Goal: Task Accomplishment & Management: Complete application form

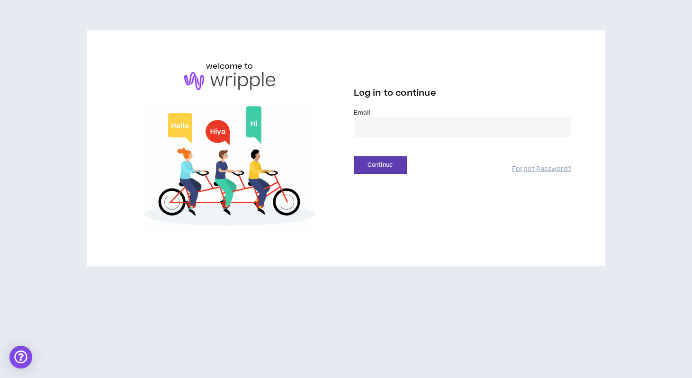
click at [434, 124] on input "email" at bounding box center [463, 127] width 218 height 20
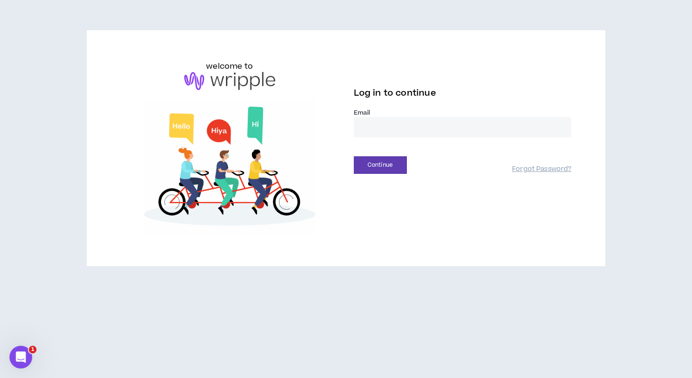
type input "**********"
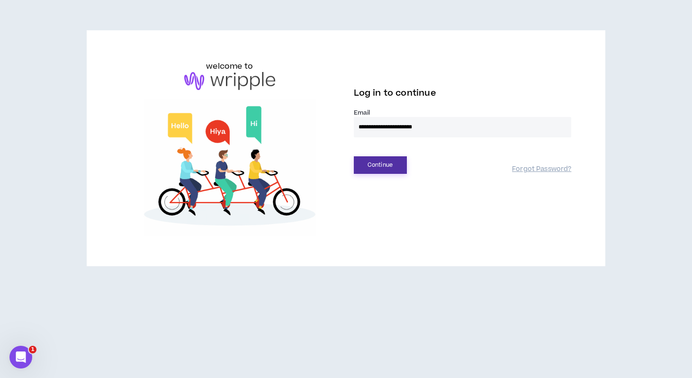
click at [382, 158] on button "Continue" at bounding box center [380, 165] width 53 height 18
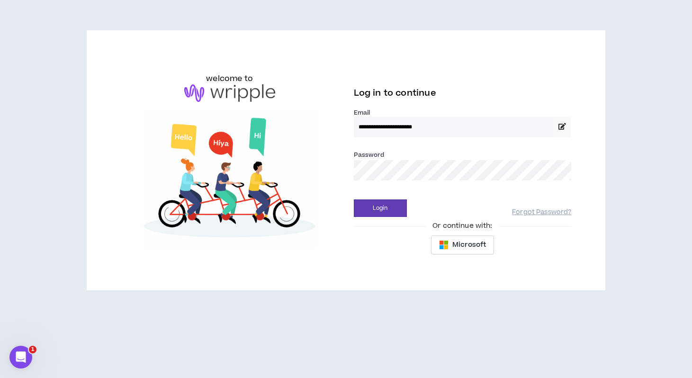
click at [380, 182] on div "Password *" at bounding box center [463, 169] width 218 height 38
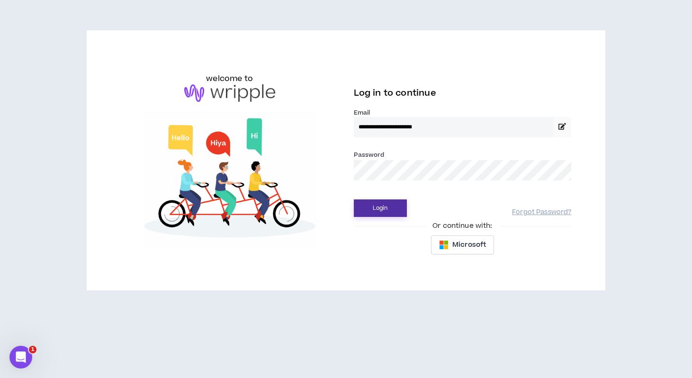
click at [382, 213] on button "Login" at bounding box center [380, 209] width 53 height 18
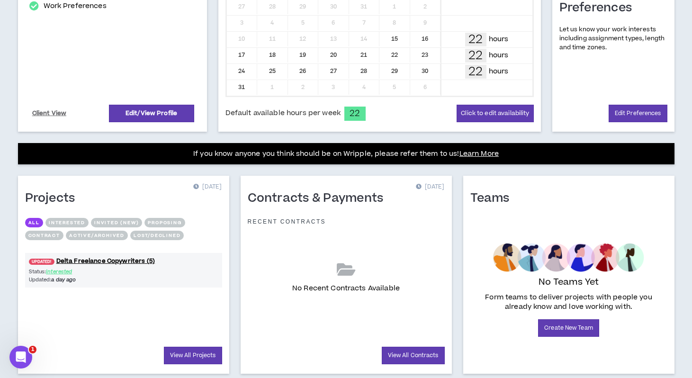
scroll to position [278, 0]
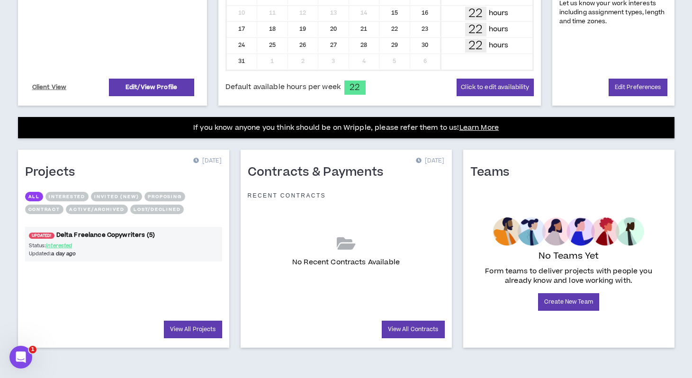
click at [112, 237] on link "UPDATED! Delta Freelance Copywriters (5)" at bounding box center [123, 235] width 197 height 9
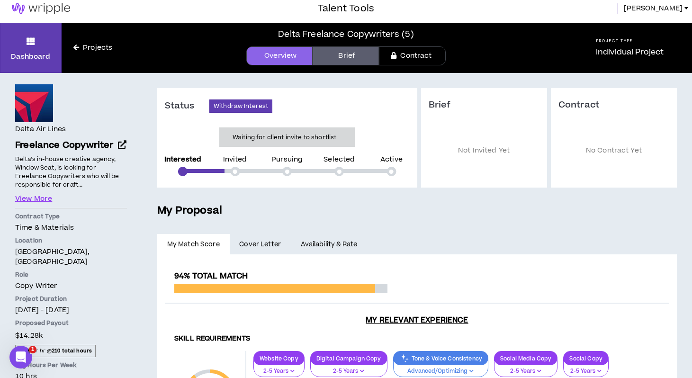
scroll to position [5, 0]
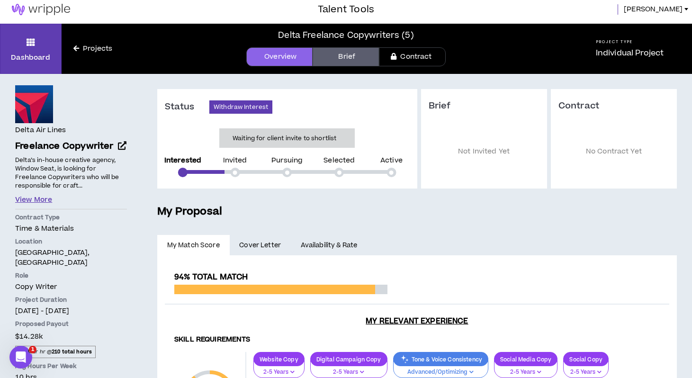
click at [37, 199] on button "View More" at bounding box center [33, 200] width 37 height 10
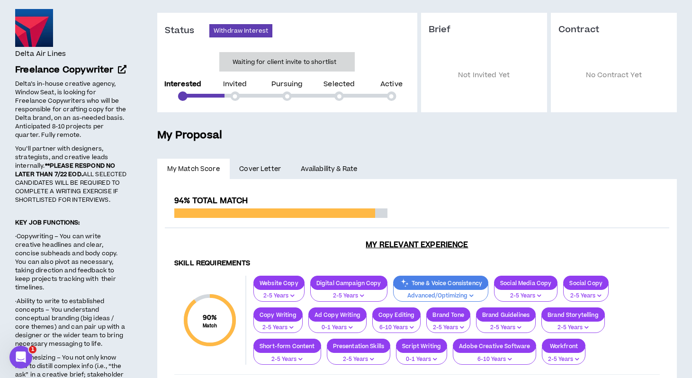
scroll to position [0, 0]
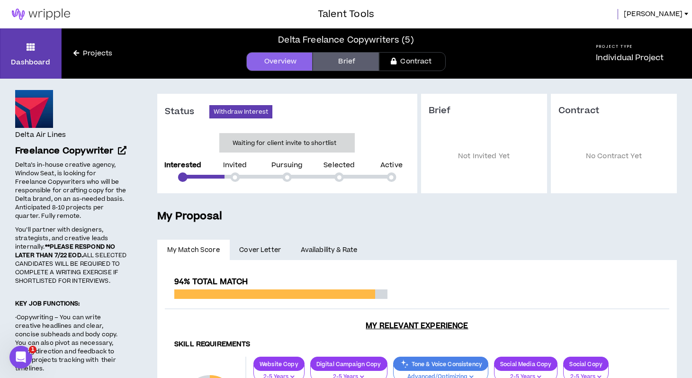
click at [361, 62] on link "Brief" at bounding box center [346, 61] width 66 height 19
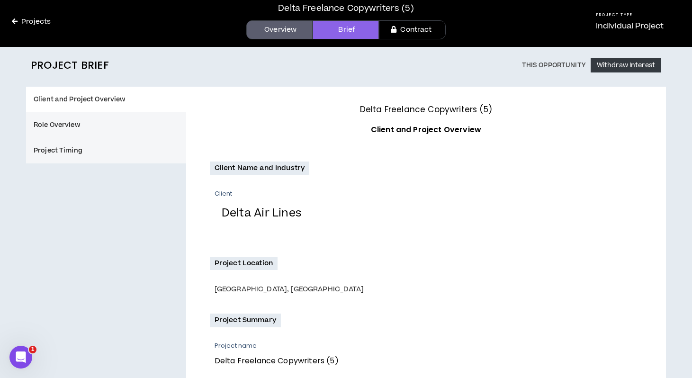
scroll to position [39, 0]
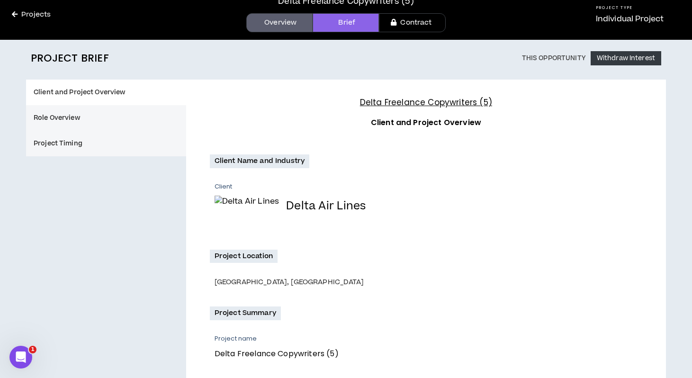
click at [402, 26] on link "Contract" at bounding box center [412, 22] width 66 height 19
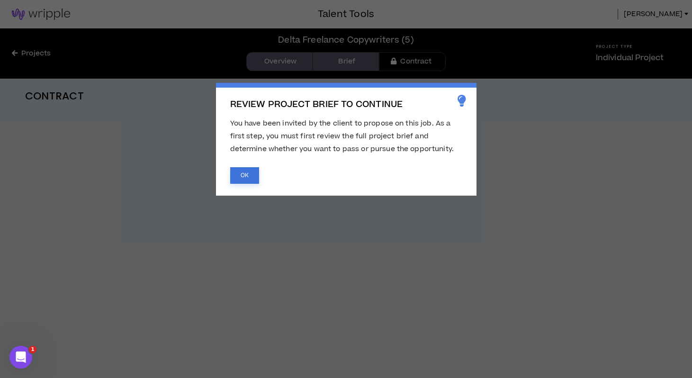
click at [248, 178] on button "OK" at bounding box center [244, 175] width 29 height 17
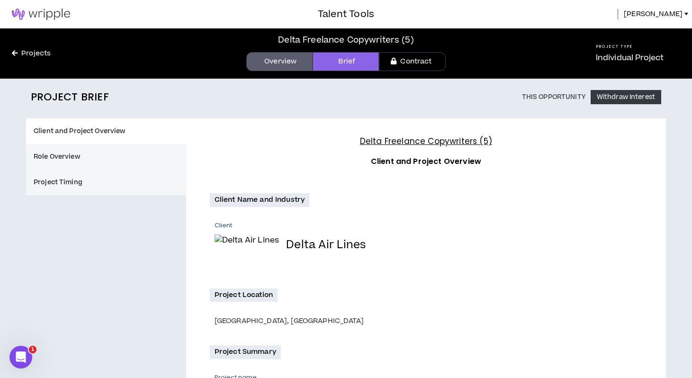
click at [299, 64] on link "Overview" at bounding box center [279, 61] width 66 height 19
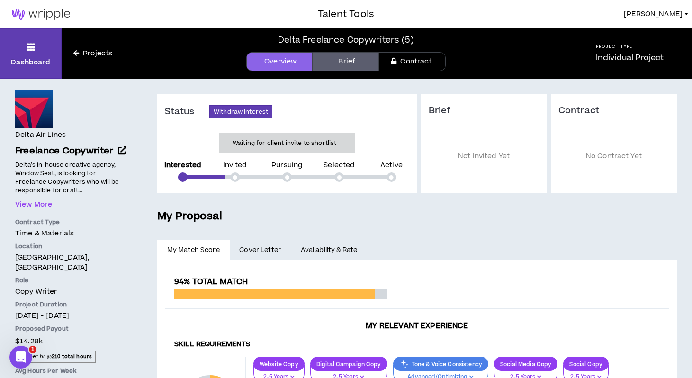
click at [263, 248] on span "Cover Letter" at bounding box center [260, 250] width 42 height 10
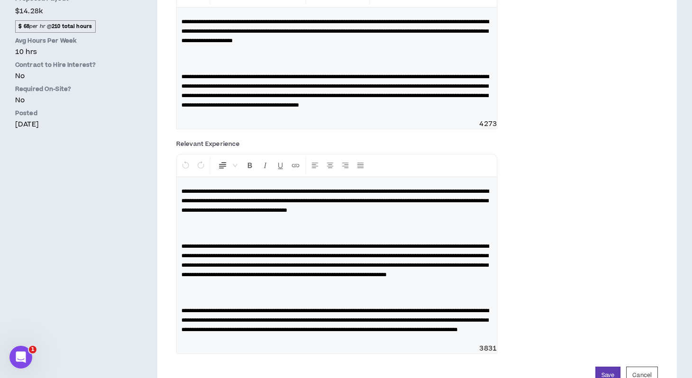
scroll to position [406, 0]
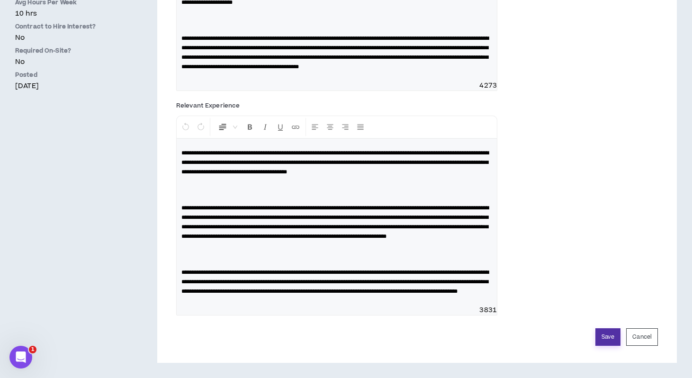
click at [610, 338] on button "Save" at bounding box center [608, 337] width 25 height 18
click at [436, 183] on p at bounding box center [337, 190] width 311 height 19
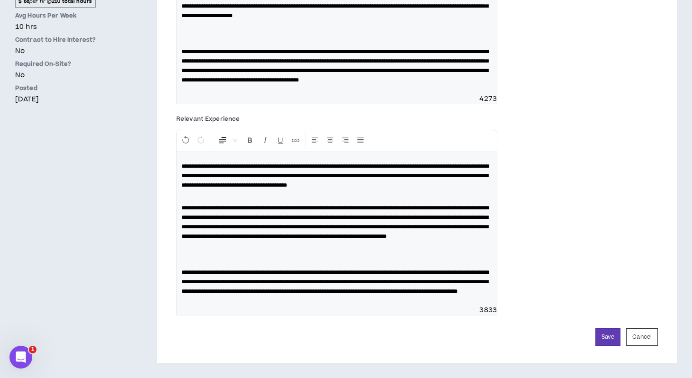
click at [321, 251] on p at bounding box center [337, 254] width 311 height 19
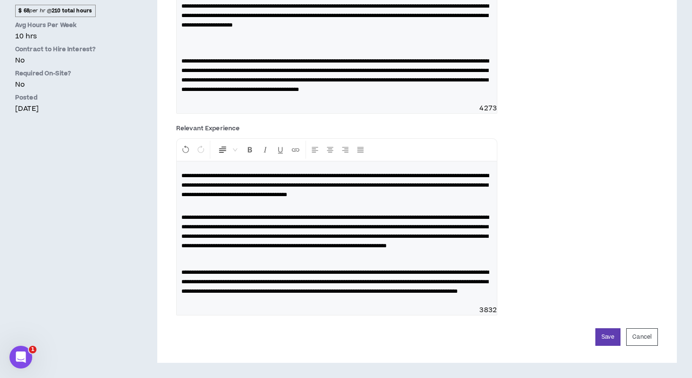
scroll to position [383, 0]
click at [453, 239] on p "**********" at bounding box center [337, 232] width 311 height 38
click at [273, 243] on div "**********" at bounding box center [337, 234] width 320 height 144
click at [601, 336] on button "Save" at bounding box center [608, 337] width 25 height 18
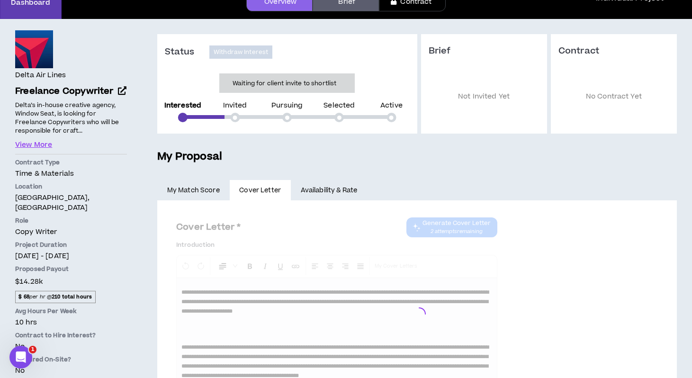
scroll to position [69, 0]
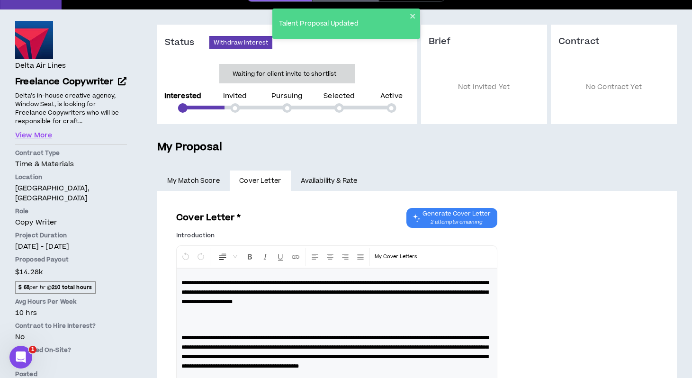
click at [331, 176] on link "Availability & Rate" at bounding box center [329, 181] width 76 height 21
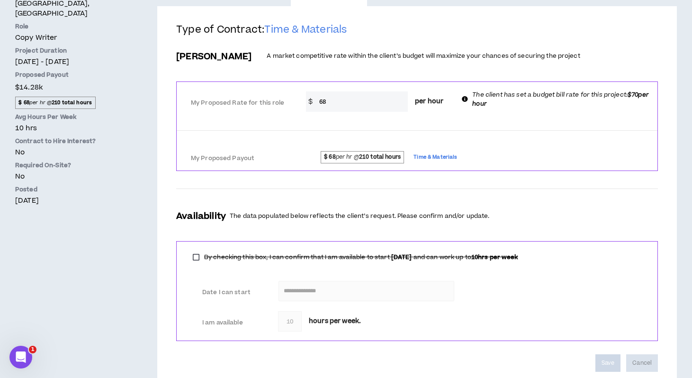
scroll to position [280, 0]
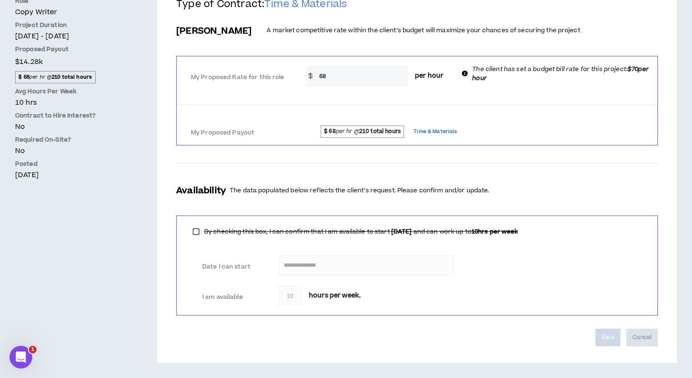
click at [441, 279] on div "**********" at bounding box center [417, 266] width 482 height 100
click at [195, 232] on label "By checking this box, I can confirm that I am available to start [DATE] and can…" at bounding box center [355, 231] width 335 height 13
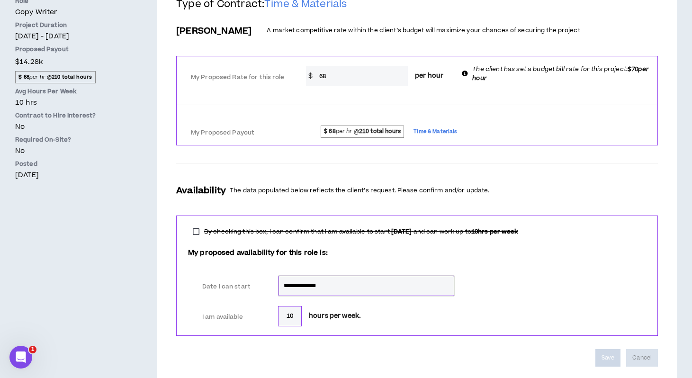
click at [195, 232] on label "By checking this box, I can confirm that I am available to start [DATE] and can…" at bounding box center [355, 231] width 335 height 13
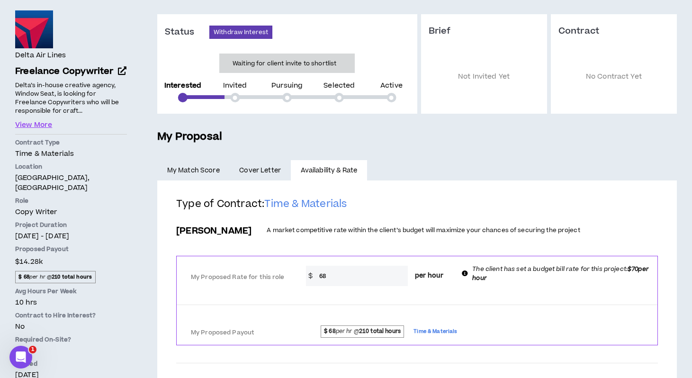
scroll to position [0, 0]
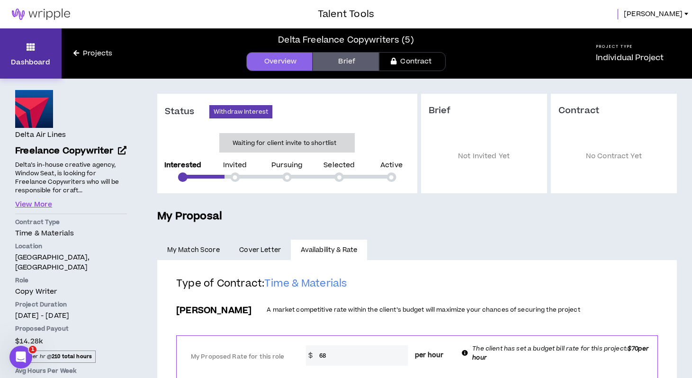
click at [46, 56] on link "Dashboard" at bounding box center [31, 53] width 62 height 50
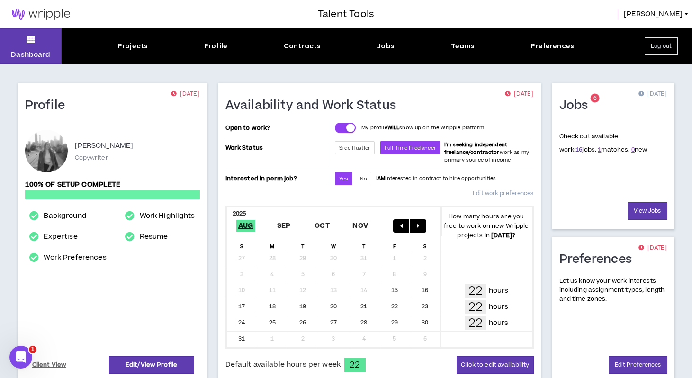
click at [576, 150] on link "16" at bounding box center [579, 150] width 7 height 9
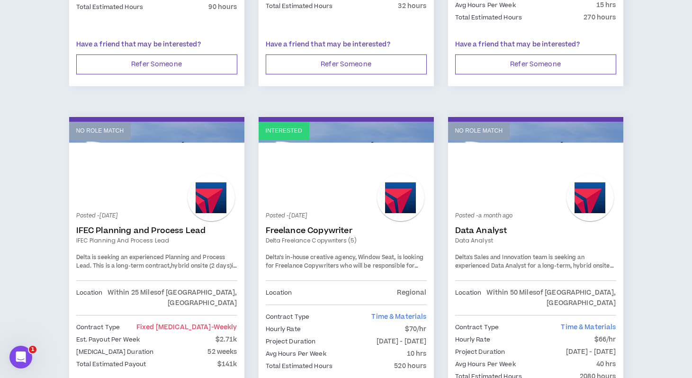
scroll to position [1135, 0]
